Goal: Task Accomplishment & Management: Use online tool/utility

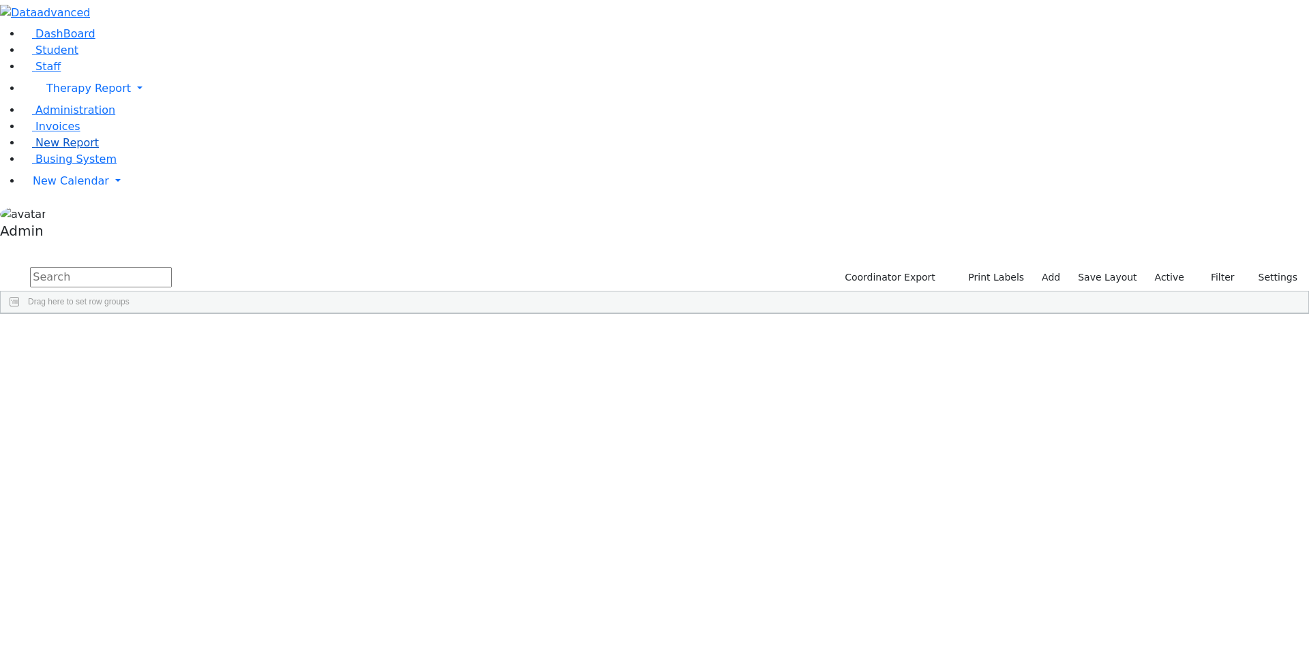
click at [99, 149] on link "New Report" at bounding box center [60, 142] width 77 height 13
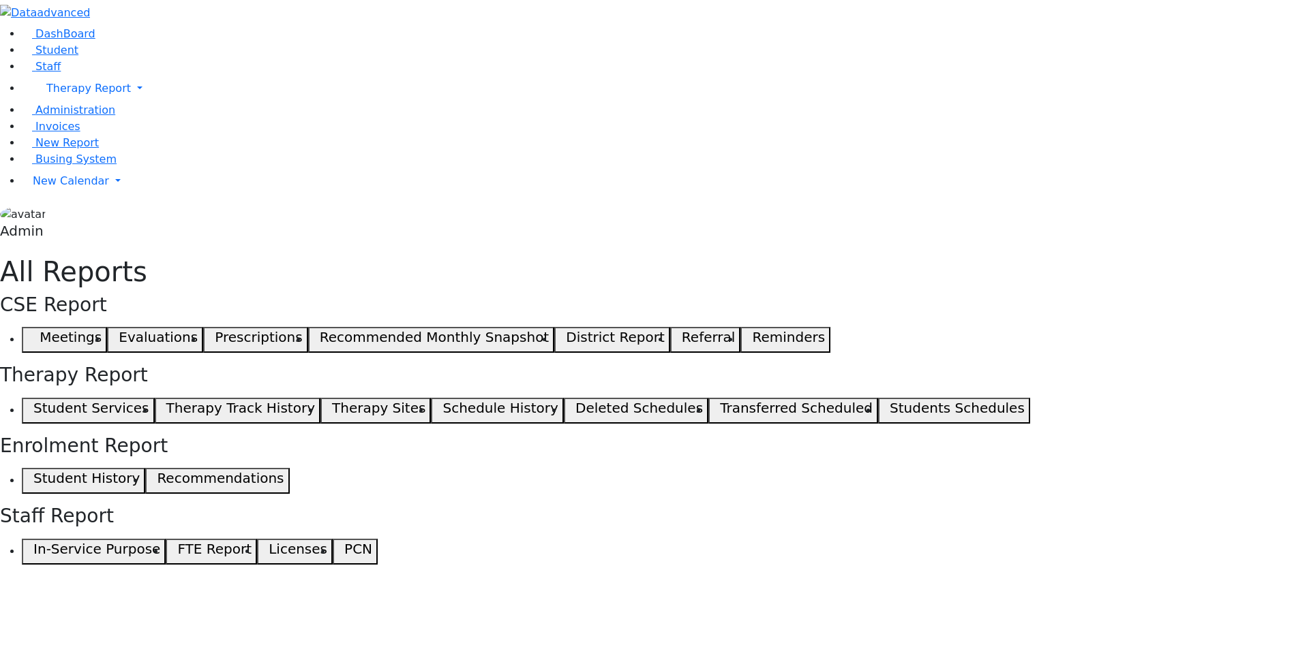
click at [155, 398] on button "Student Services" at bounding box center [88, 411] width 133 height 26
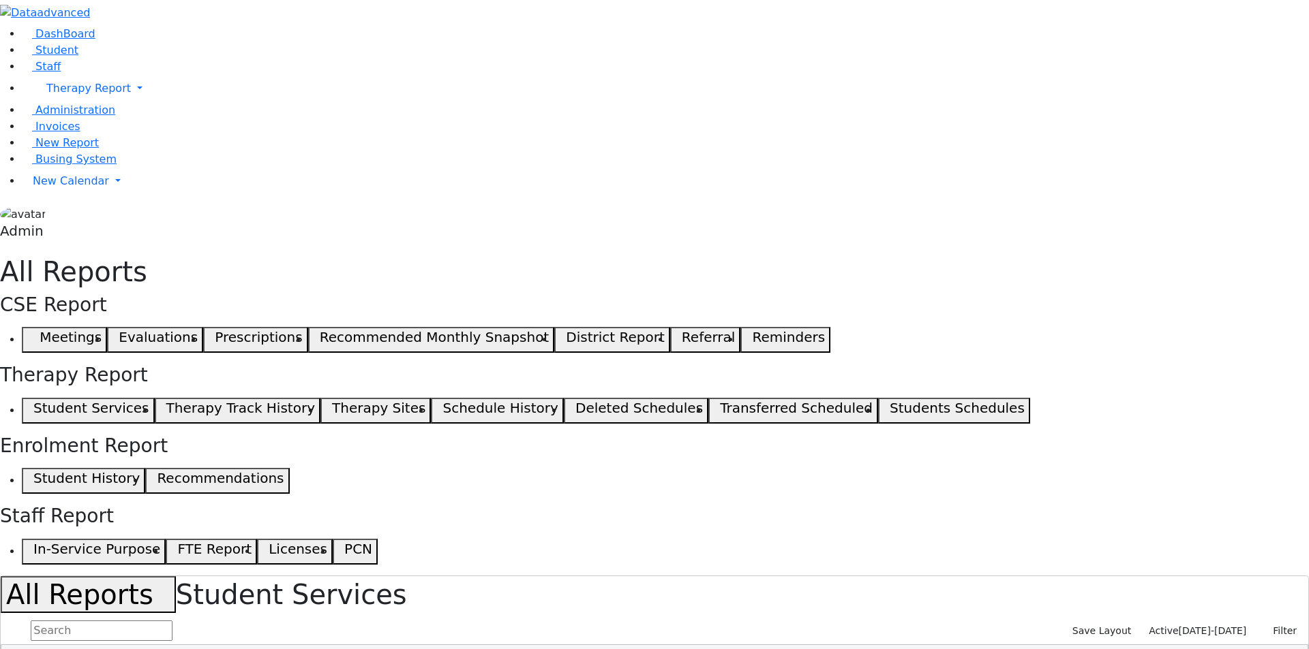
click at [172, 621] on input "text" at bounding box center [102, 631] width 142 height 20
type input "s"
select select "landscape"
type input "12"
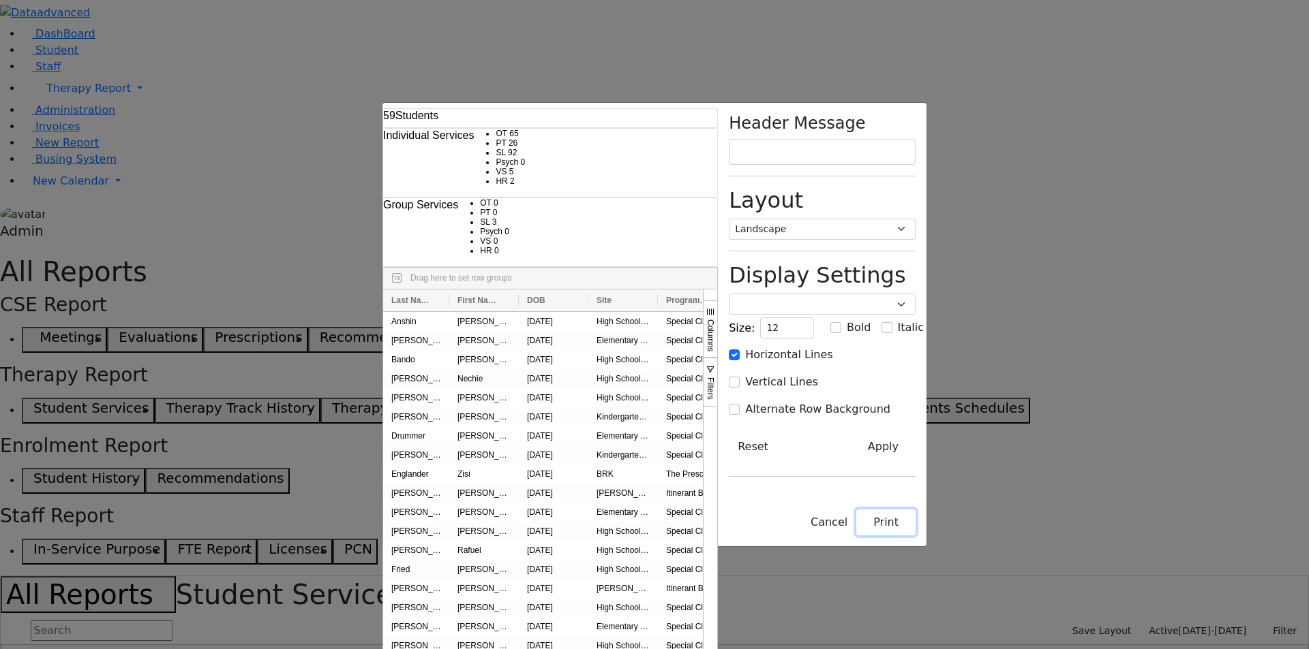
click at [915, 536] on button "Print" at bounding box center [885, 523] width 59 height 26
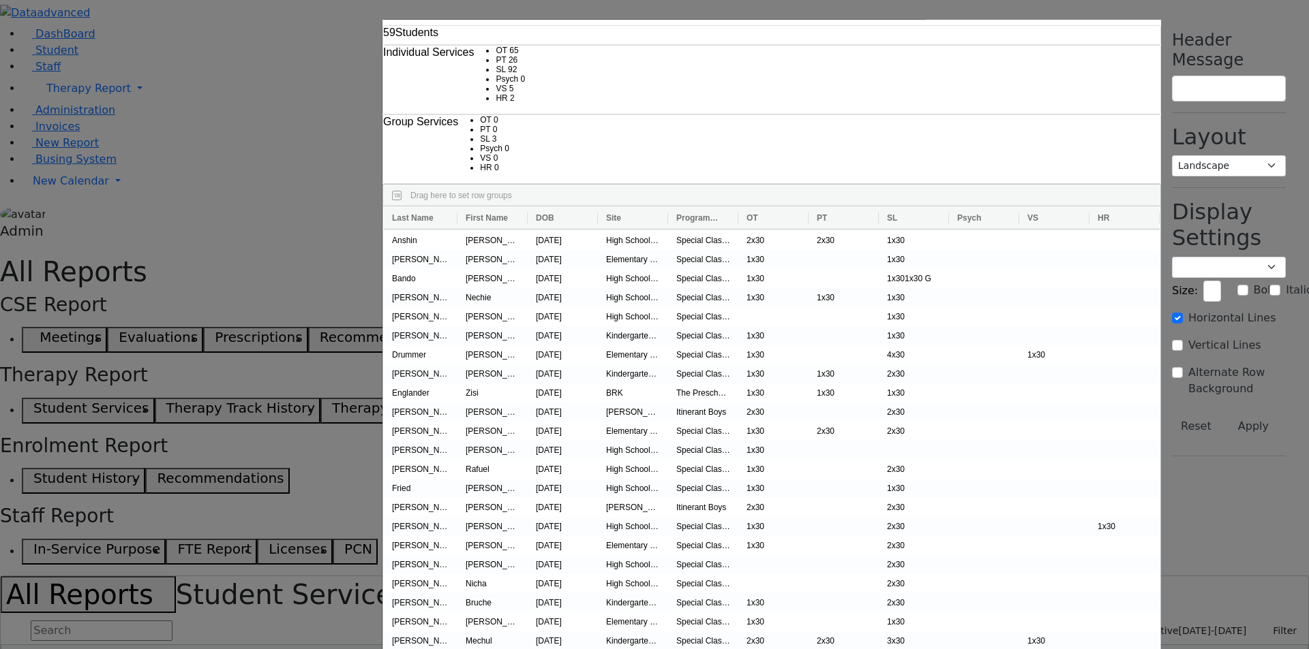
click at [1200, 271] on div "59 Students Individual Services OT 65 PT 26 SL 92 Psych 0 VS 5" at bounding box center [654, 324] width 1309 height 649
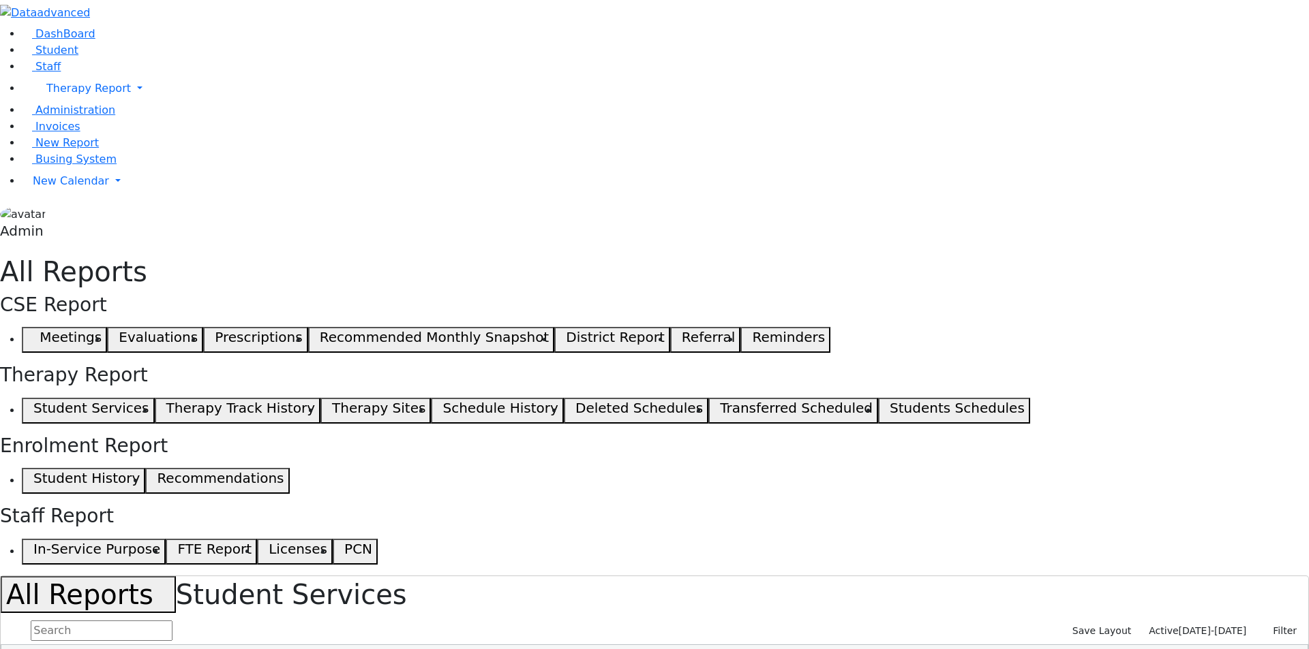
click at [172, 621] on input "text" at bounding box center [102, 631] width 142 height 20
click at [1186, 626] on span "[DATE]-[DATE]" at bounding box center [1212, 631] width 68 height 11
click at [0, 0] on div "Individual Services OT 65 PT 26 SL 92 Psych 0 VS 5 HR 2" at bounding box center [0, 0] width 0 height 0
click at [1220, 626] on span "[DATE]-[DATE]" at bounding box center [1212, 631] width 68 height 11
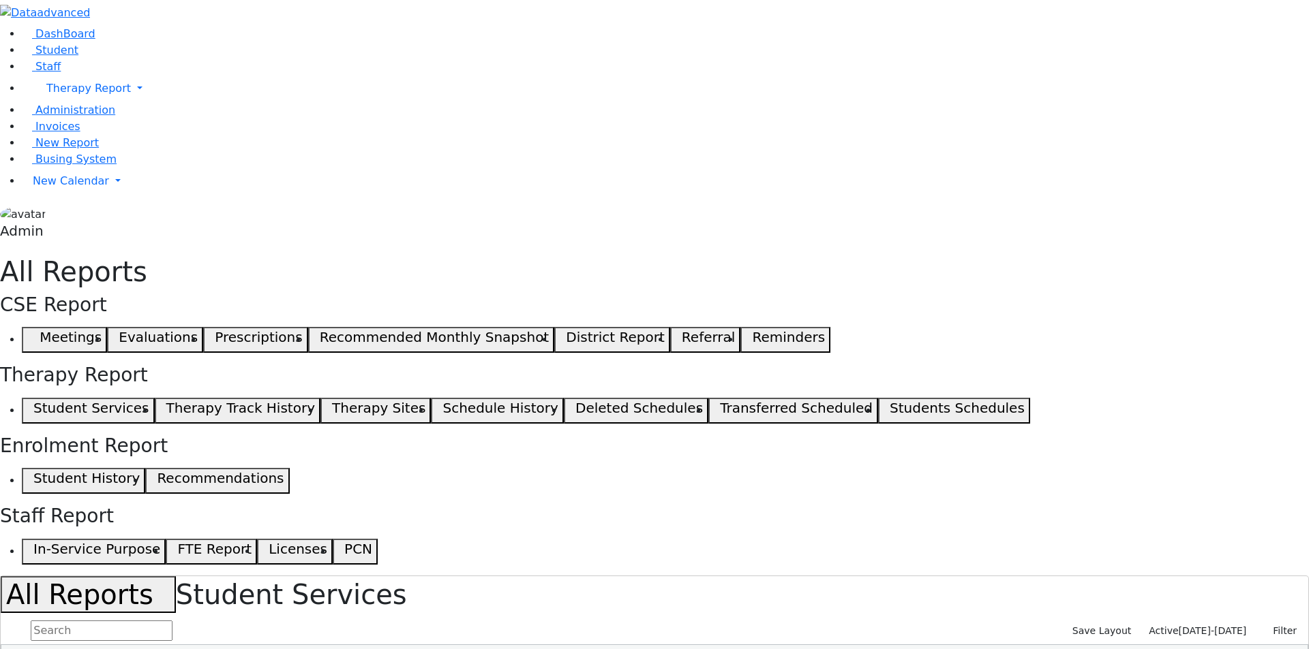
click at [0, 0] on div "459 Students Individual Services OT 690 PT 379 SL 936 Psych 53 VS 54 HR 28 0" at bounding box center [0, 0] width 0 height 0
click at [172, 621] on input "text" at bounding box center [102, 631] width 142 height 20
click at [153, 619] on div "Save Layout Active 09/02/2025-06/25/2026 Filter Show Even With No Services Show…" at bounding box center [654, 643] width 1307 height 49
drag, startPoint x: 186, startPoint y: 327, endPoint x: 487, endPoint y: 129, distance: 359.7
click at [172, 621] on input "text" at bounding box center [102, 631] width 142 height 20
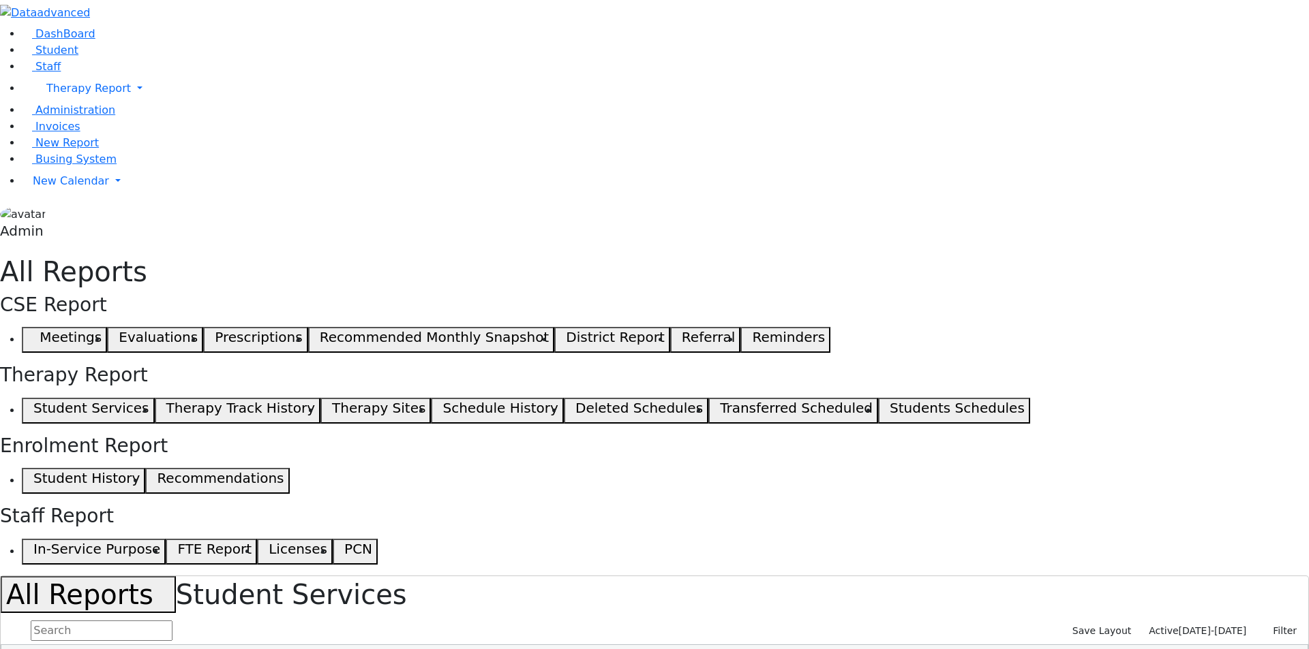
click at [172, 621] on input "text" at bounding box center [102, 631] width 142 height 20
select select "landscape"
type input "12"
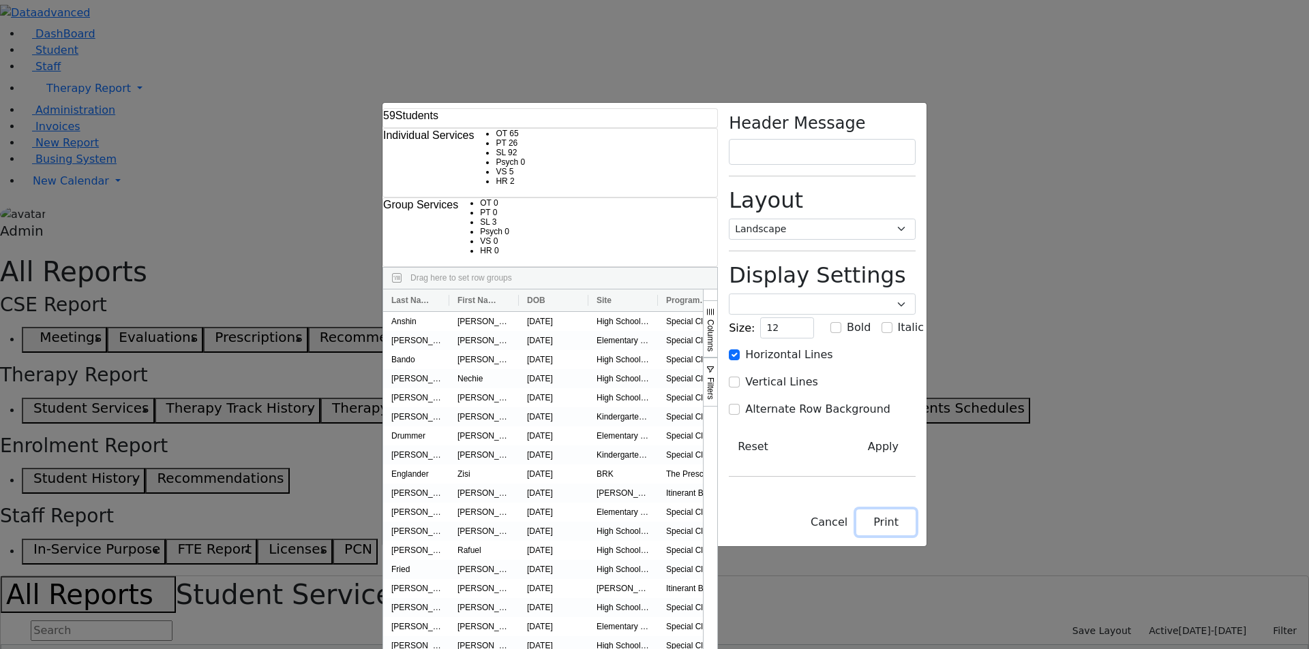
click at [915, 536] on button "Print" at bounding box center [885, 523] width 59 height 26
click at [926, 547] on div "Header Message Layout Portrait Landscape Display Settings Poppins Courier New L…" at bounding box center [822, 325] width 209 height 444
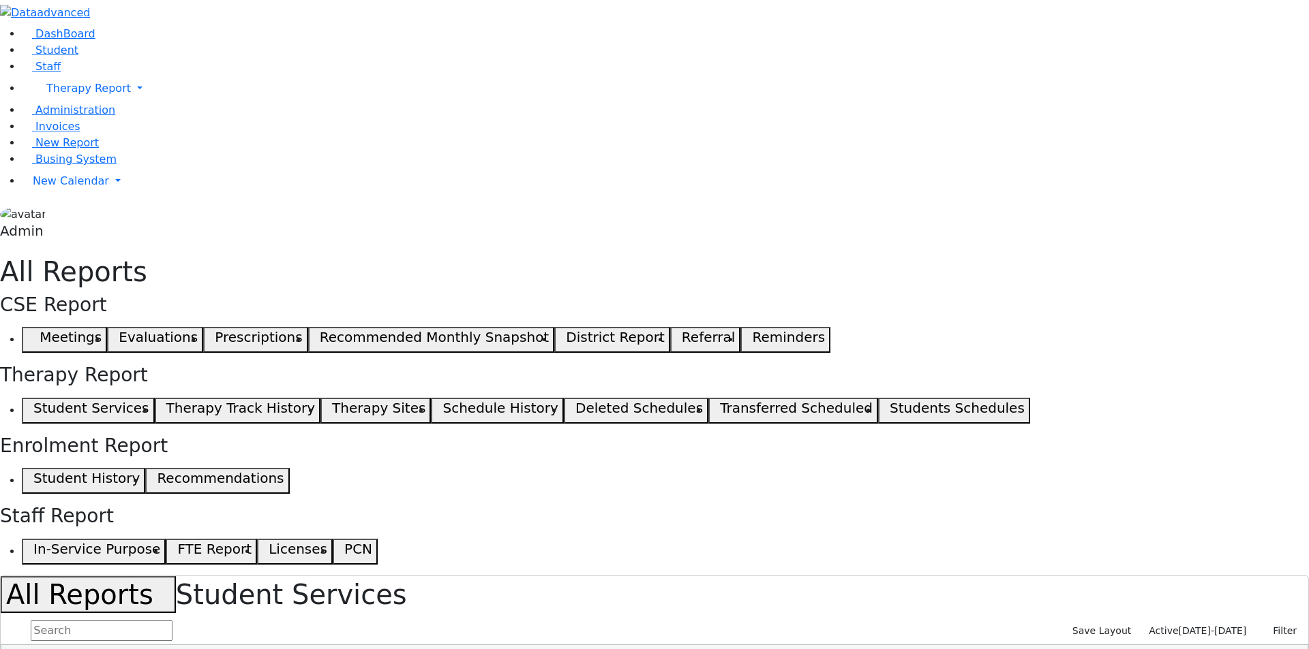
select select "landscape"
type input "12"
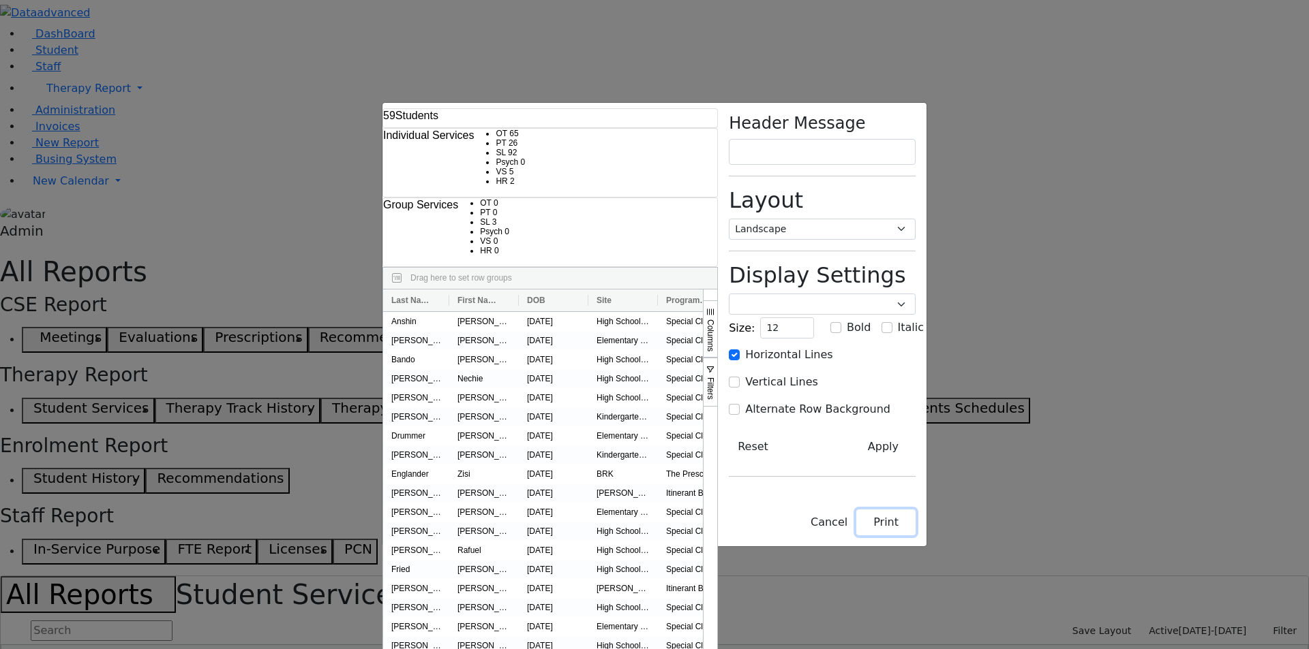
click at [915, 536] on button "Print" at bounding box center [885, 523] width 59 height 26
click at [926, 547] on div "Header Message Layout Portrait Landscape Display Settings Poppins Courier New L…" at bounding box center [822, 325] width 209 height 444
